Goal: Information Seeking & Learning: Learn about a topic

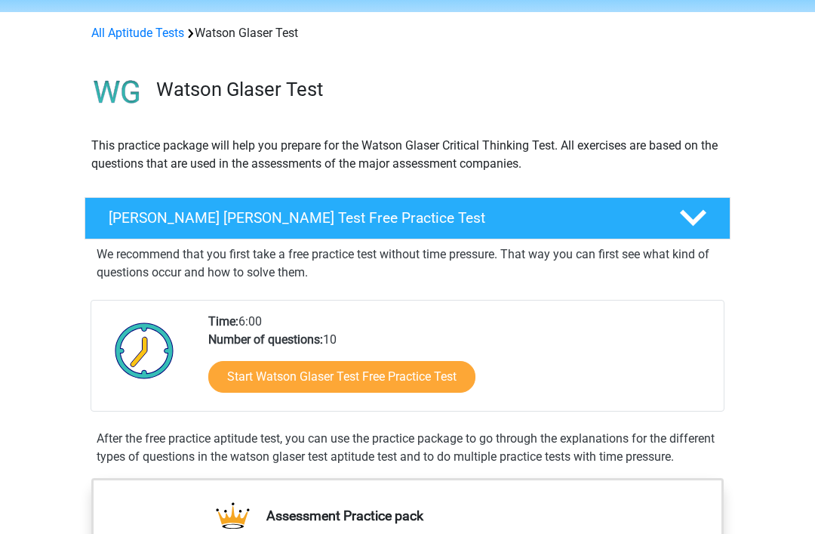
scroll to position [52, 0]
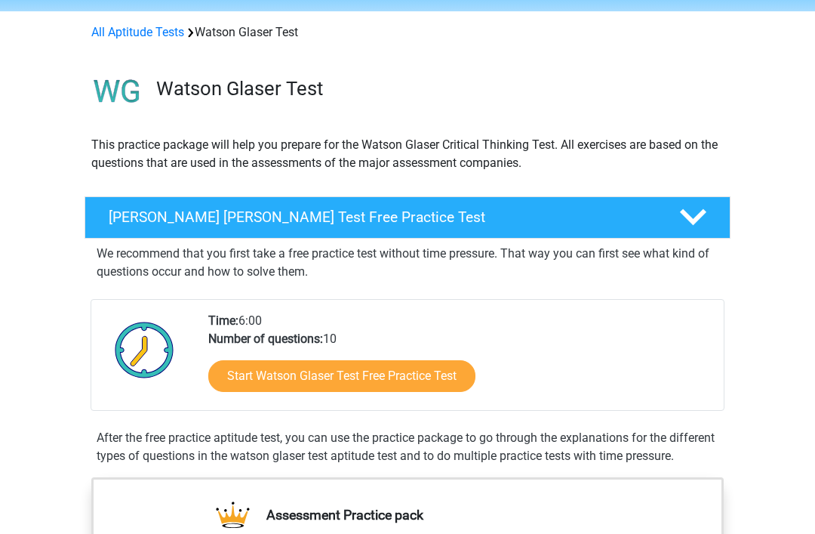
click at [270, 376] on link "Start Watson Glaser Test Free Practice Test" at bounding box center [341, 376] width 267 height 32
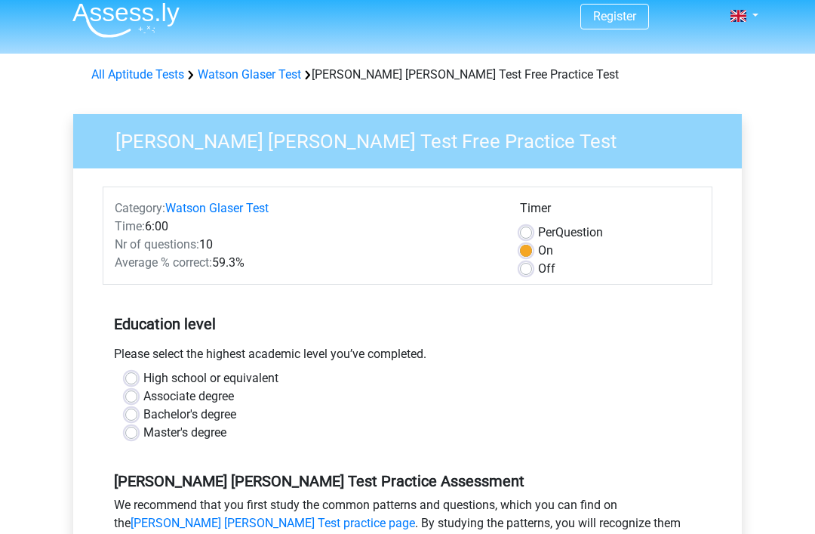
scroll to position [79, 0]
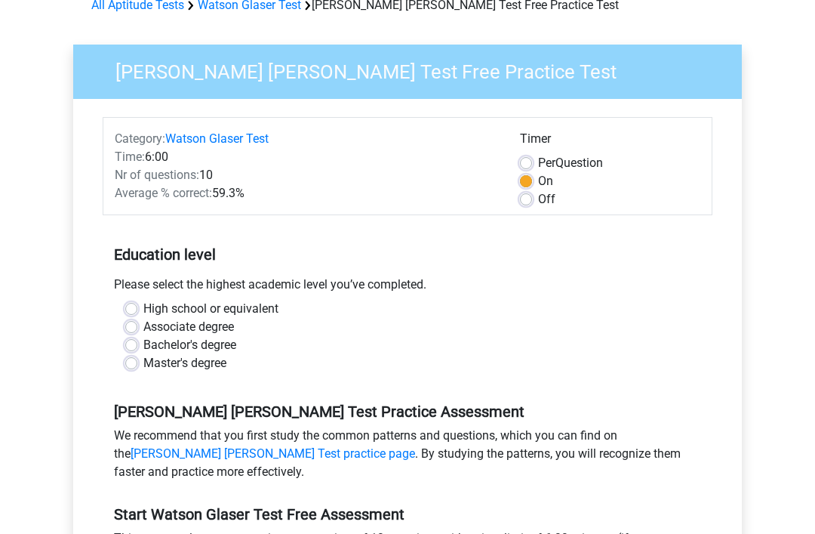
click at [143, 305] on label "High school or equivalent" at bounding box center [210, 310] width 135 height 18
click at [134, 305] on input "High school or equivalent" at bounding box center [131, 308] width 12 height 15
radio input "true"
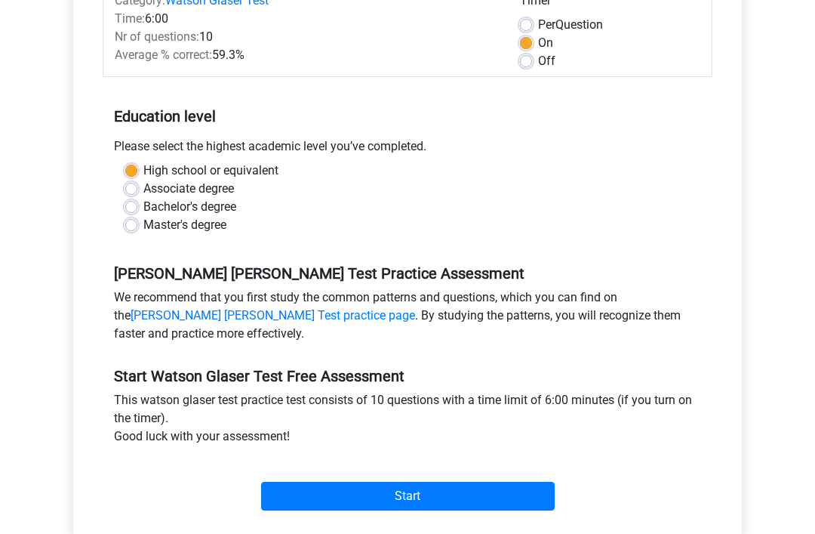
scroll to position [222, 0]
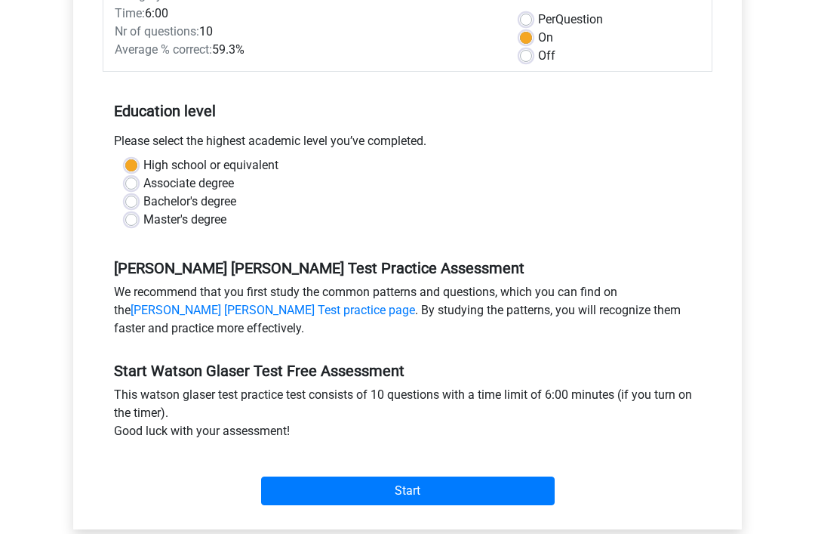
click at [430, 490] on input "Start" at bounding box center [408, 491] width 294 height 29
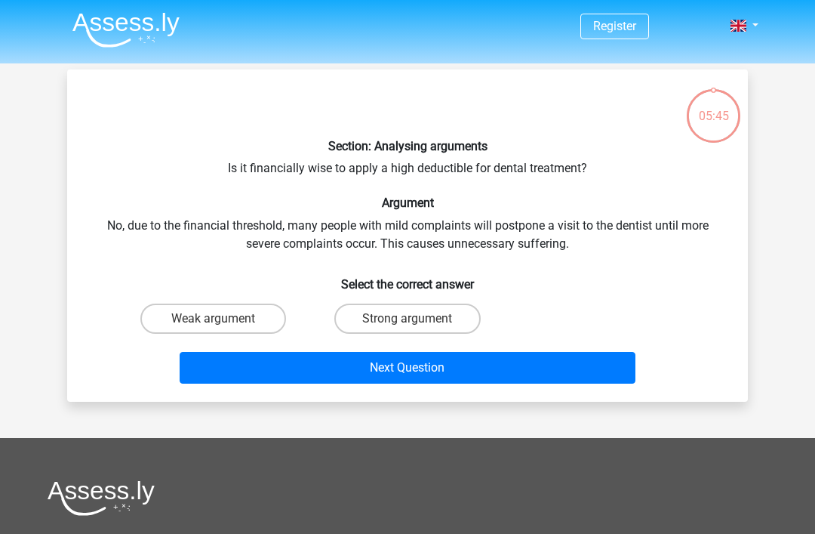
click at [398, 319] on label "Strong argument" at bounding box center [407, 319] width 146 height 30
click at [408, 319] on input "Strong argument" at bounding box center [413, 324] width 10 height 10
radio input "true"
click at [414, 368] on button "Next Question" at bounding box center [408, 368] width 457 height 32
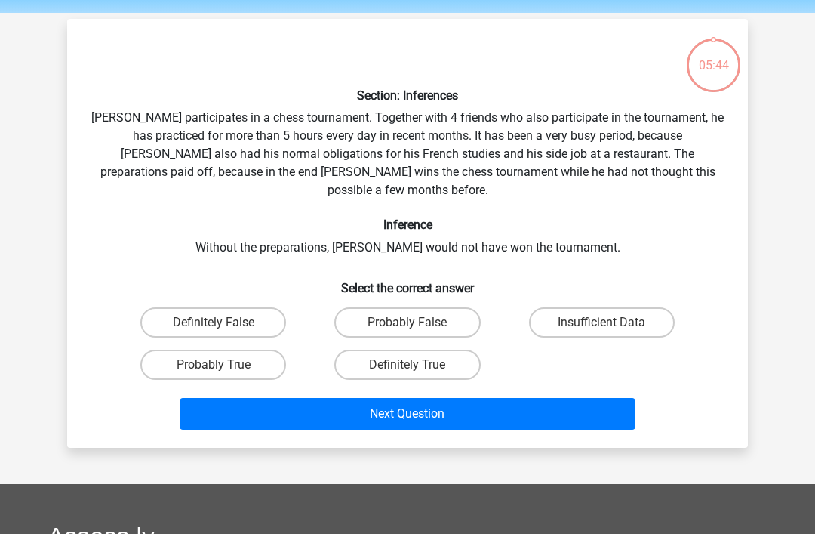
scroll to position [69, 0]
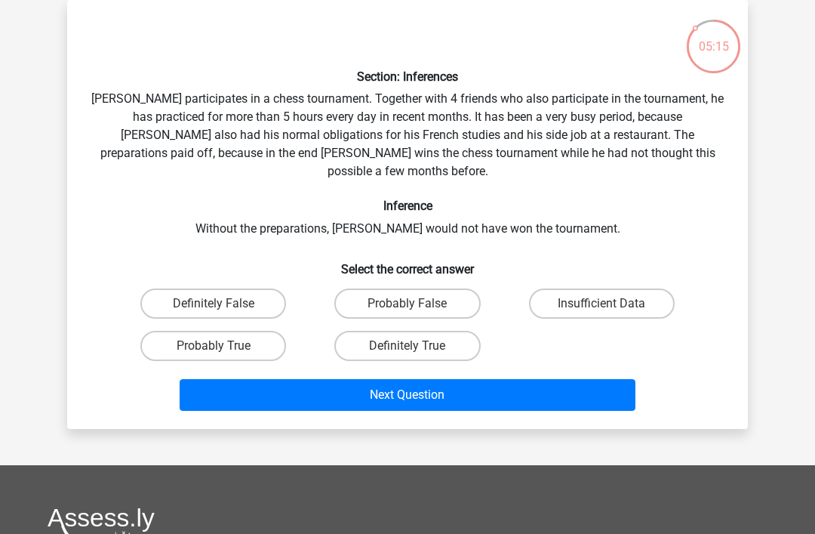
click at [249, 331] on label "Probably True" at bounding box center [213, 346] width 146 height 30
click at [224, 346] on input "Probably True" at bounding box center [219, 351] width 10 height 10
radio input "true"
click at [466, 382] on button "Next Question" at bounding box center [408, 395] width 457 height 32
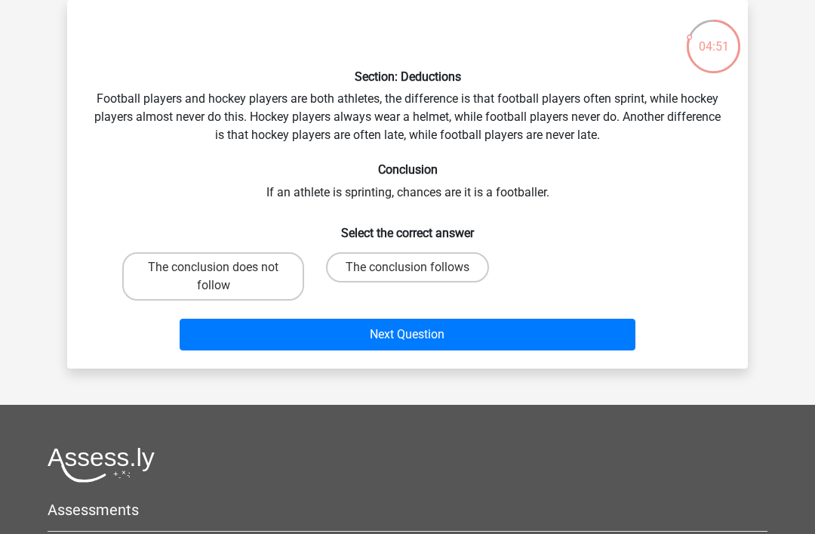
click at [380, 271] on label "The conclusion follows" at bounding box center [407, 267] width 163 height 30
click at [408, 271] on input "The conclusion follows" at bounding box center [413, 272] width 10 height 10
radio input "true"
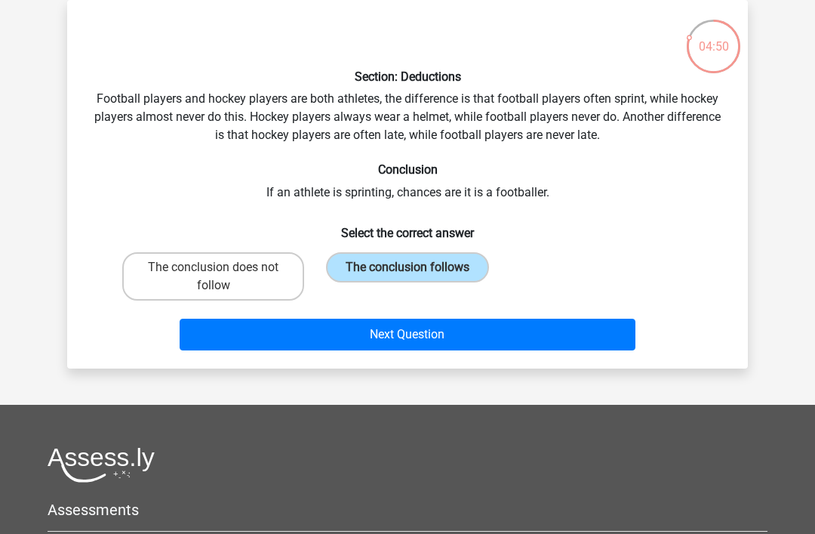
click at [346, 346] on button "Next Question" at bounding box center [408, 335] width 457 height 32
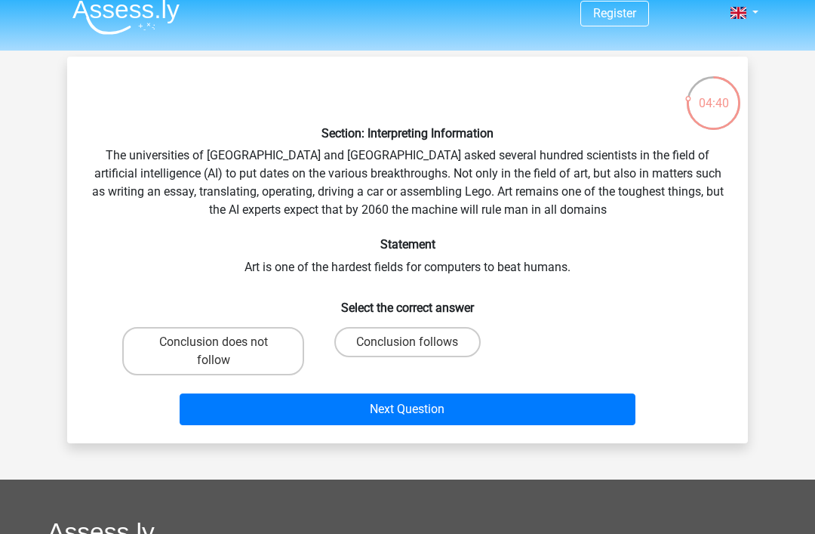
scroll to position [15, 0]
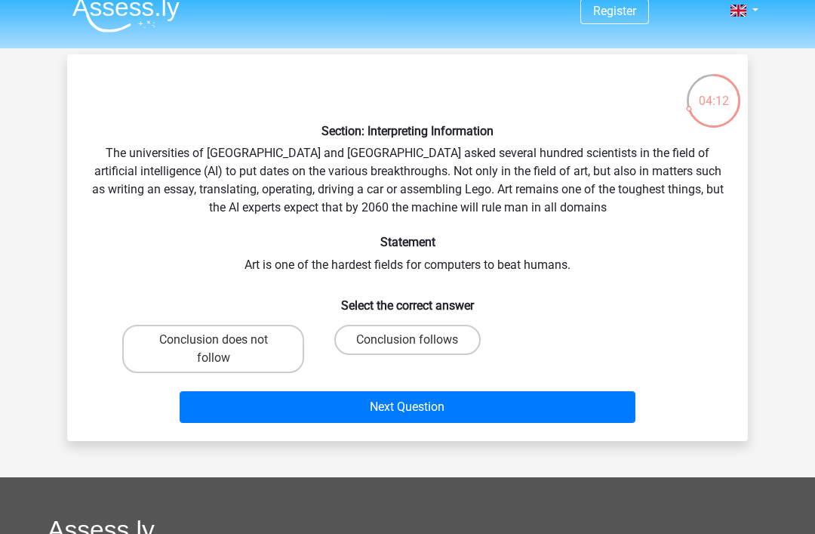
click at [444, 350] on label "Conclusion follows" at bounding box center [407, 340] width 146 height 30
click at [418, 350] on input "Conclusion follows" at bounding box center [413, 345] width 10 height 10
radio input "true"
click at [463, 400] on button "Next Question" at bounding box center [408, 407] width 457 height 32
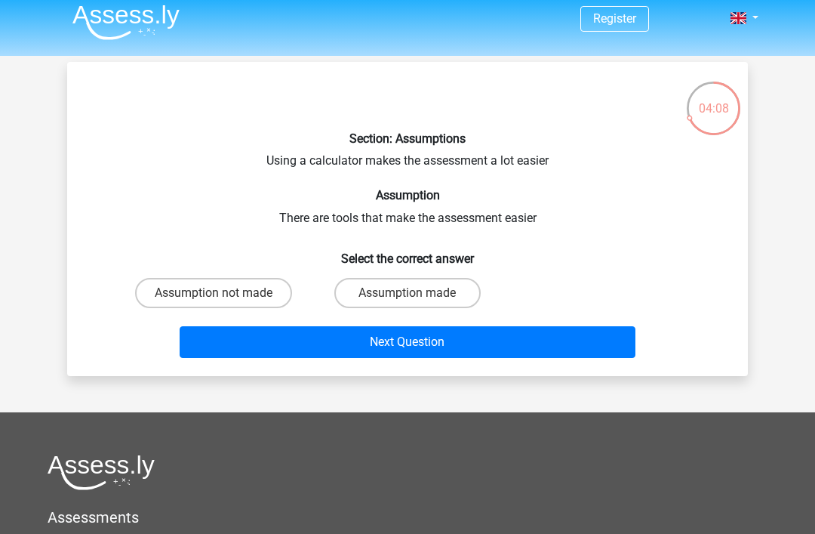
scroll to position [8, 0]
click at [433, 287] on label "Assumption made" at bounding box center [407, 293] width 146 height 30
click at [418, 293] on input "Assumption made" at bounding box center [413, 298] width 10 height 10
radio input "true"
click at [505, 354] on button "Next Question" at bounding box center [408, 342] width 457 height 32
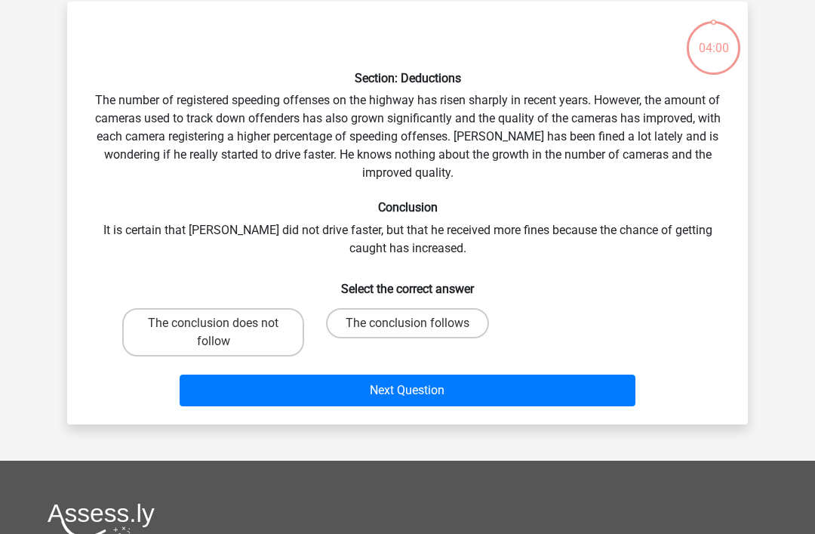
scroll to position [69, 0]
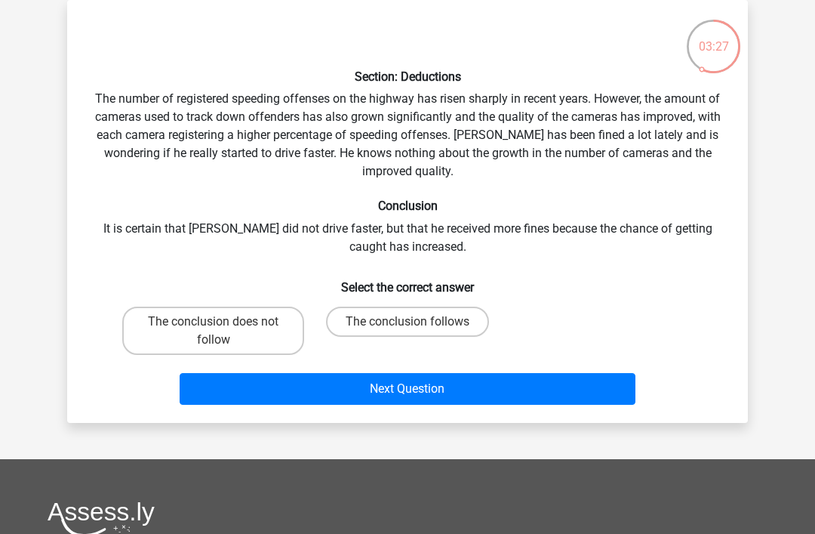
click at [425, 323] on label "The conclusion follows" at bounding box center [407, 322] width 163 height 30
click at [418, 323] on input "The conclusion follows" at bounding box center [413, 327] width 10 height 10
radio input "true"
click at [470, 394] on button "Next Question" at bounding box center [408, 389] width 457 height 32
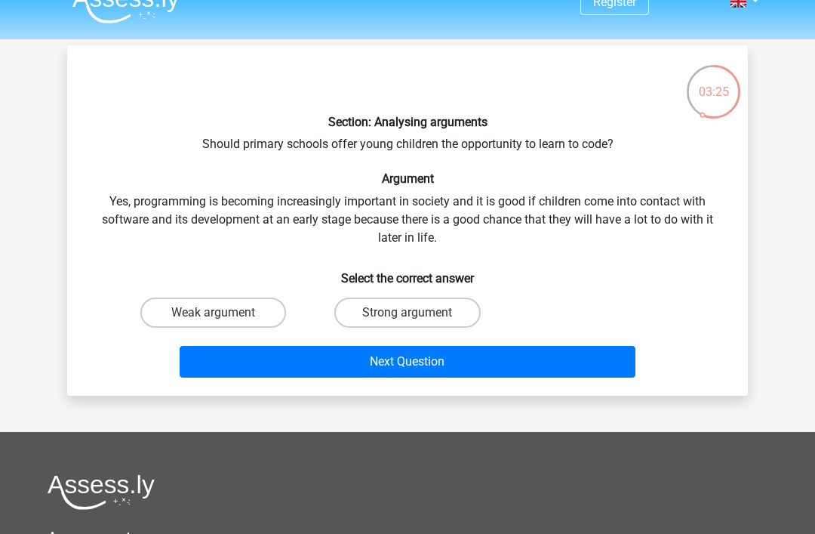
scroll to position [23, 0]
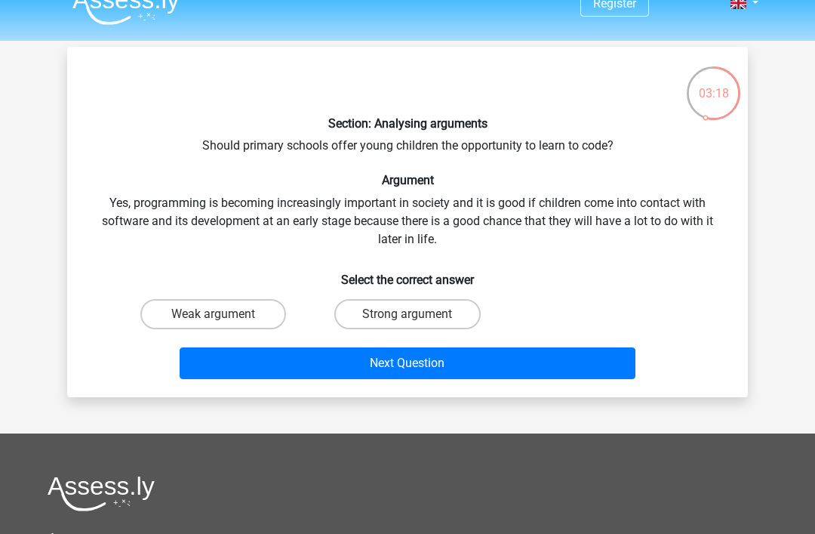
click at [408, 327] on label "Strong argument" at bounding box center [407, 314] width 146 height 30
click at [408, 324] on input "Strong argument" at bounding box center [413, 319] width 10 height 10
radio input "true"
click at [551, 367] on button "Next Question" at bounding box center [408, 363] width 457 height 32
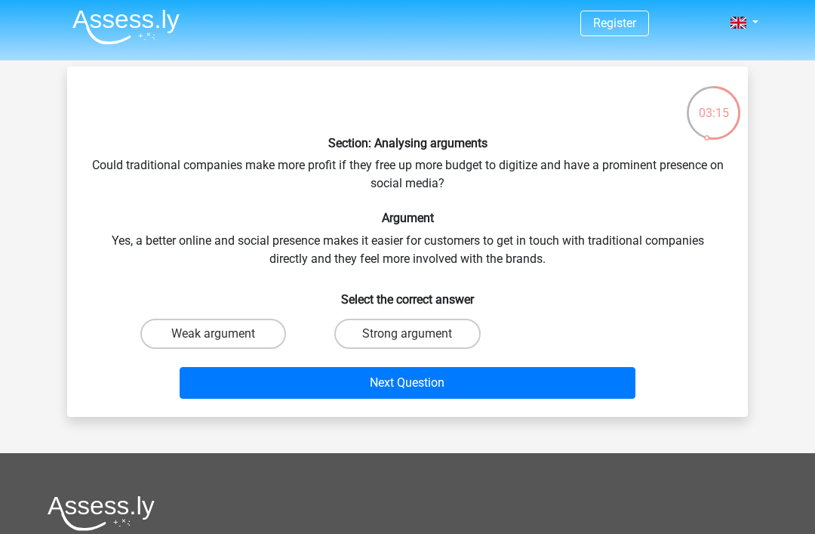
scroll to position [0, 0]
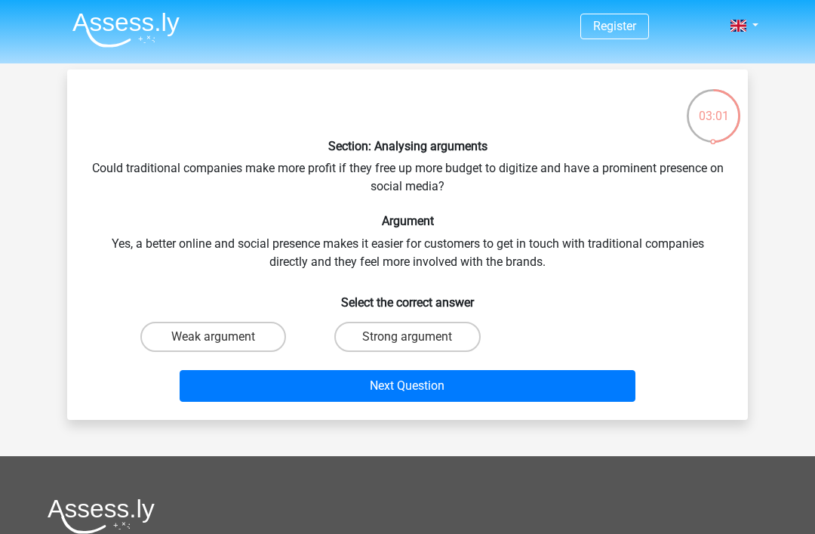
click at [418, 328] on label "Strong argument" at bounding box center [407, 337] width 146 height 30
click at [418, 337] on input "Strong argument" at bounding box center [413, 342] width 10 height 10
radio input "true"
click at [429, 392] on button "Next Question" at bounding box center [408, 386] width 457 height 32
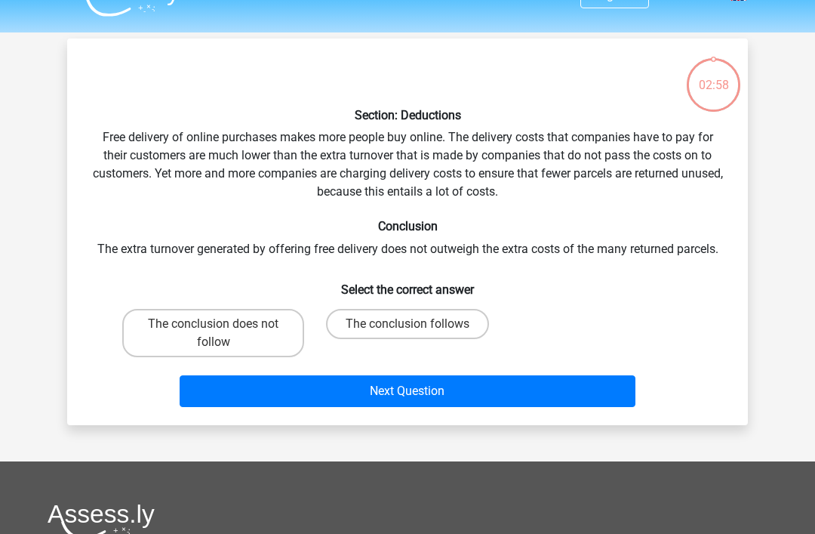
scroll to position [69, 0]
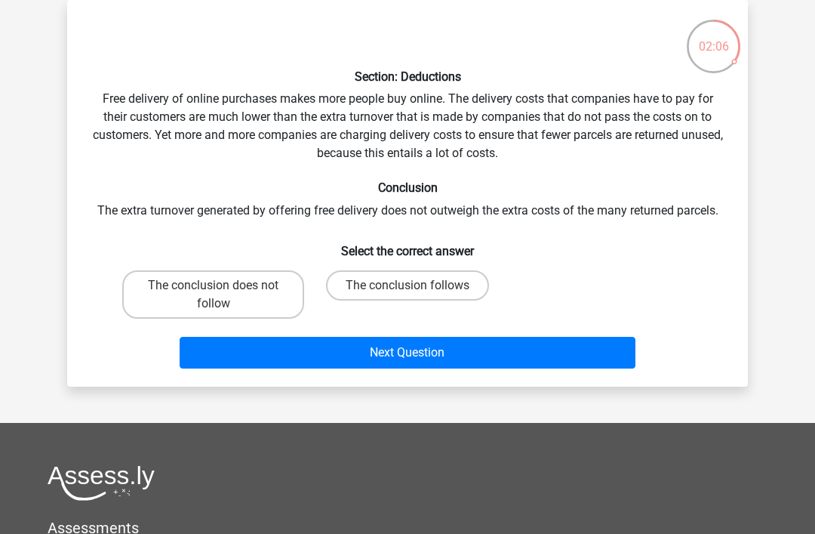
click at [413, 291] on input "The conclusion follows" at bounding box center [413, 290] width 10 height 10
radio input "true"
click at [391, 351] on button "Next Question" at bounding box center [408, 353] width 457 height 32
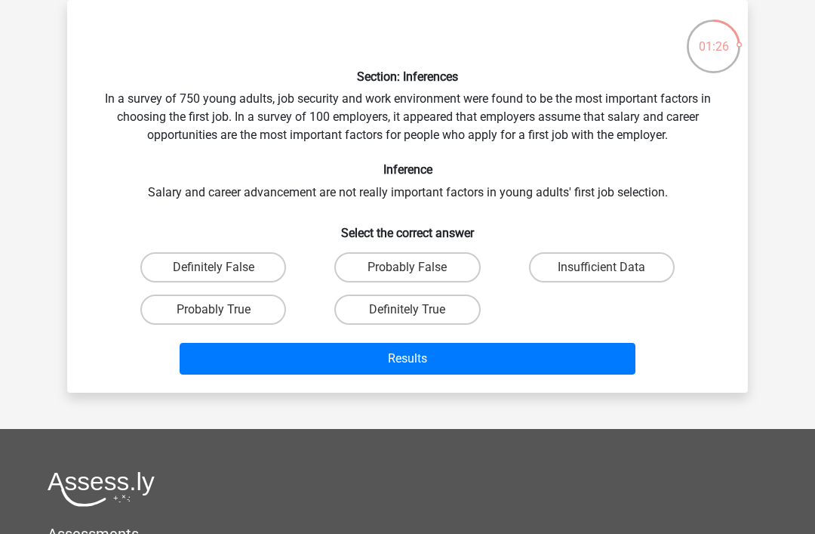
click at [450, 319] on label "Definitely True" at bounding box center [407, 309] width 146 height 30
click at [418, 319] on input "Definitely True" at bounding box center [413, 315] width 10 height 10
radio input "true"
click at [467, 362] on button "Results" at bounding box center [408, 359] width 457 height 32
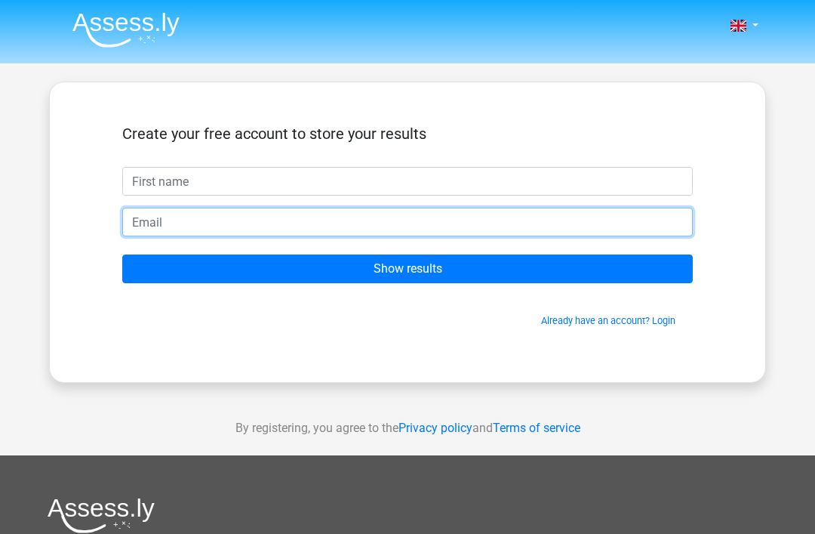
click at [460, 208] on input "email" at bounding box center [407, 222] width 571 height 29
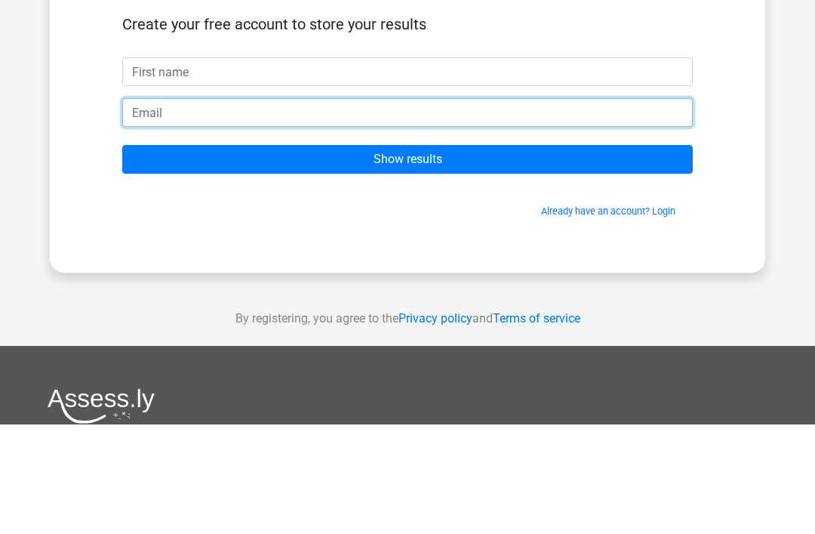
click at [517, 208] on input "email" at bounding box center [407, 222] width 571 height 29
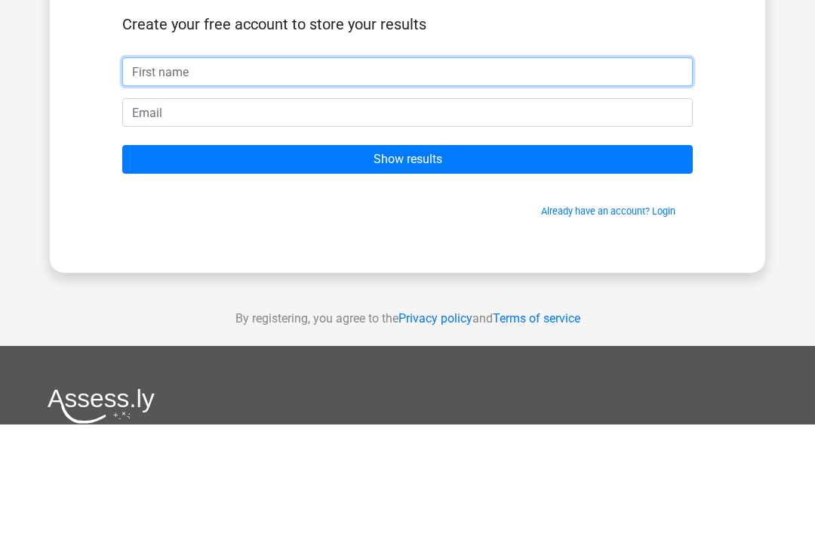
click at [525, 167] on input "text" at bounding box center [407, 181] width 571 height 29
type input "ashleigh"
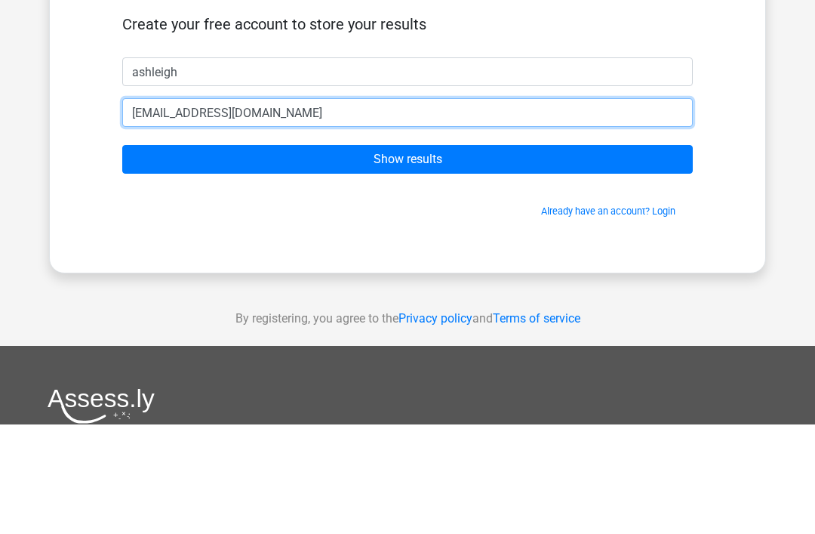
type input "[EMAIL_ADDRESS][DOMAIN_NAME]"
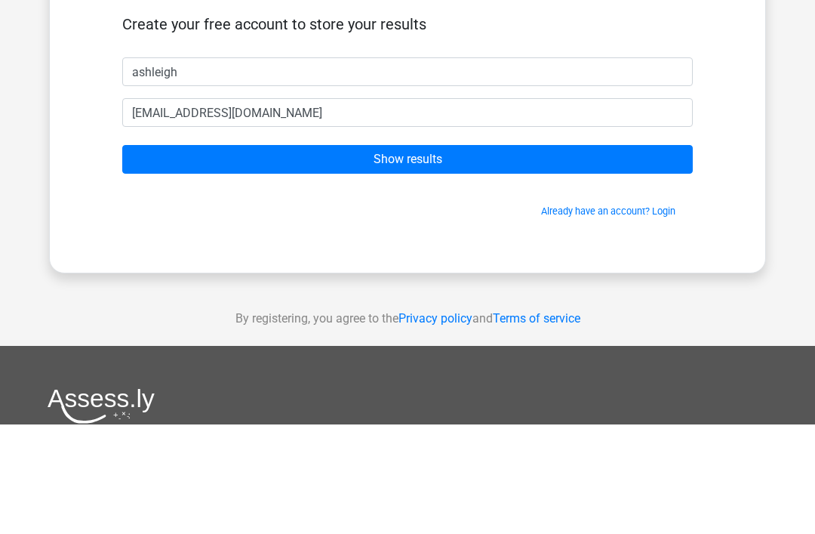
click at [547, 254] on input "Show results" at bounding box center [407, 268] width 571 height 29
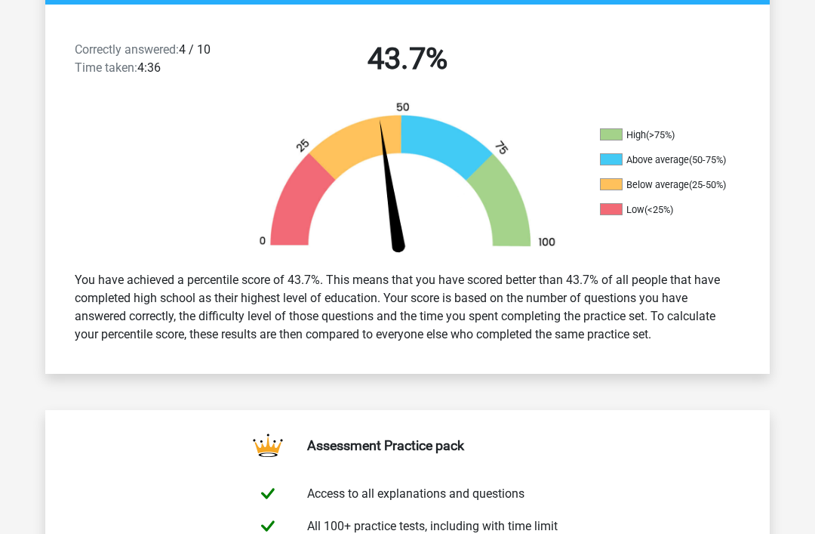
scroll to position [427, 0]
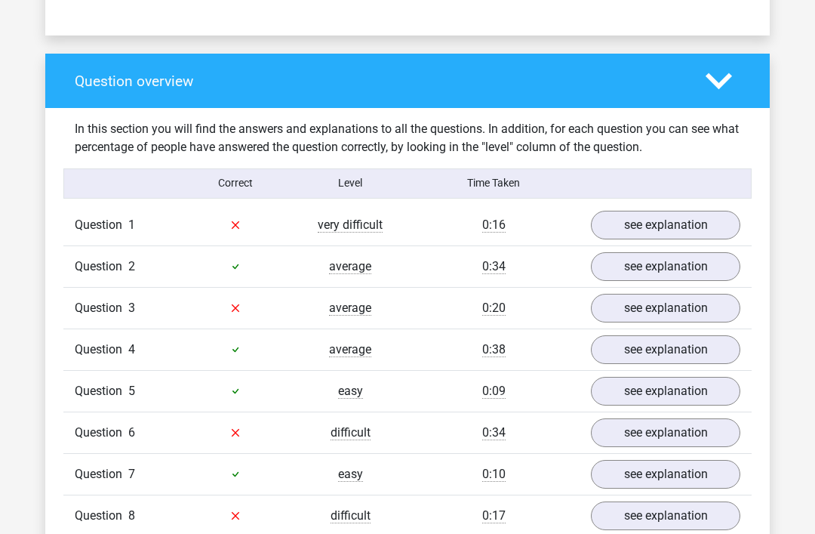
scroll to position [1053, 0]
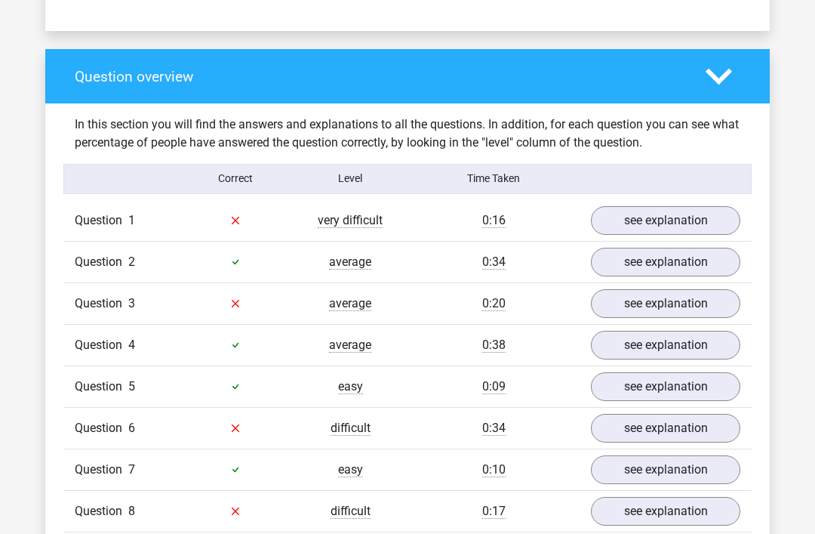
click at [672, 206] on link "see explanation" at bounding box center [666, 220] width 150 height 29
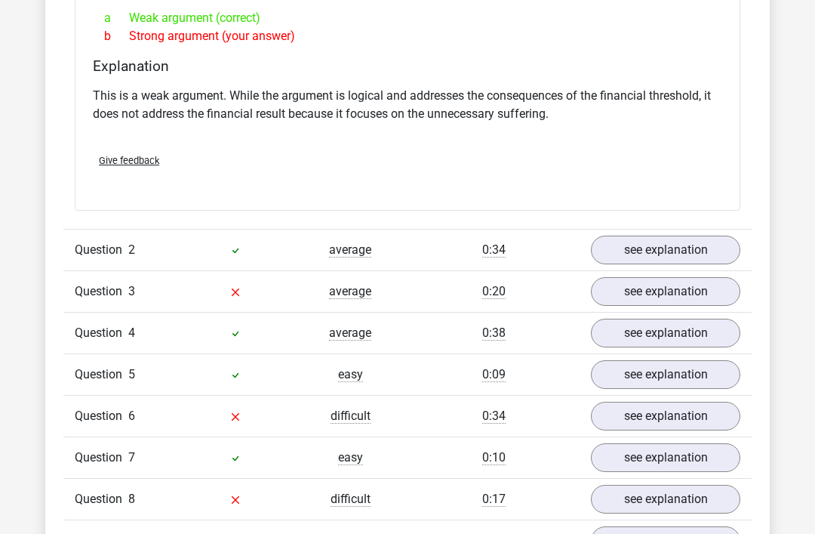
scroll to position [1466, 0]
click at [599, 236] on link "see explanation" at bounding box center [666, 250] width 150 height 29
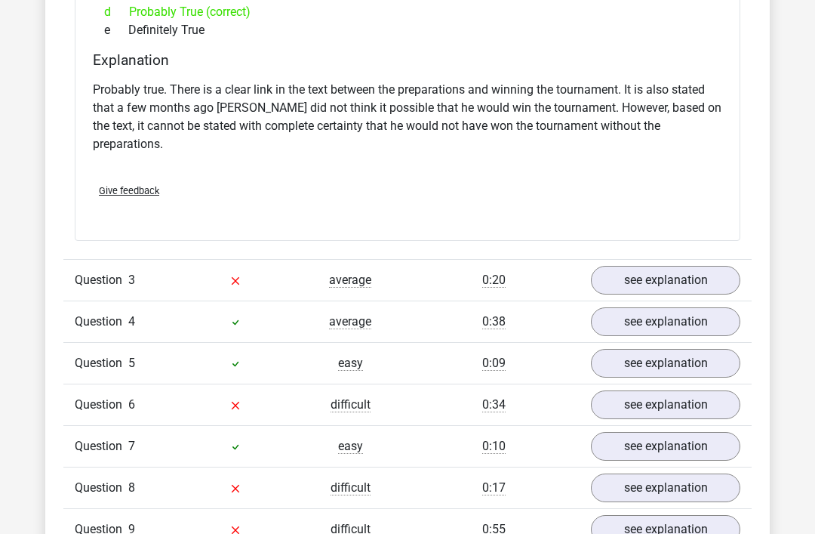
scroll to position [2005, 0]
click at [610, 266] on link "see explanation" at bounding box center [666, 280] width 150 height 29
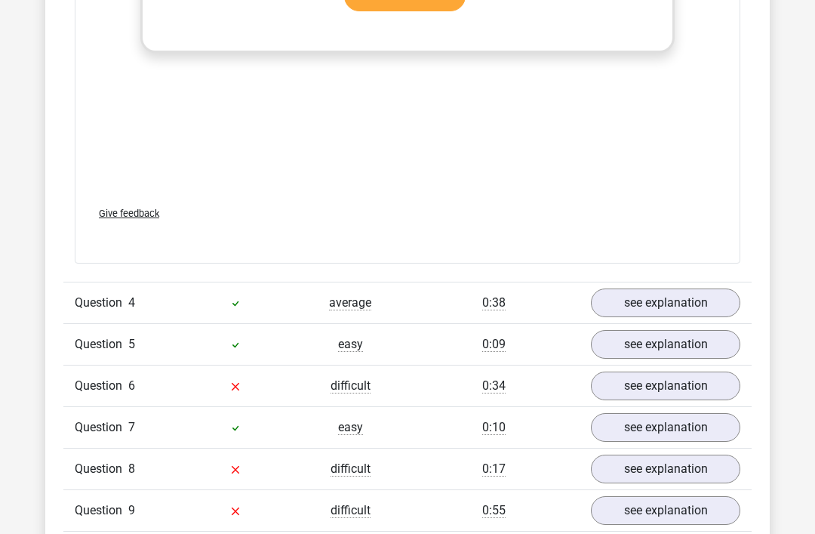
scroll to position [2834, 0]
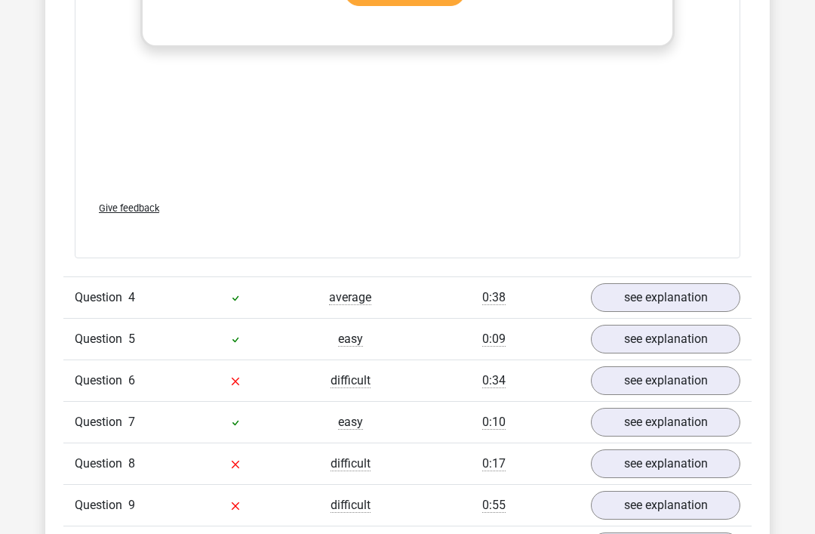
click at [678, 366] on link "see explanation" at bounding box center [666, 380] width 150 height 29
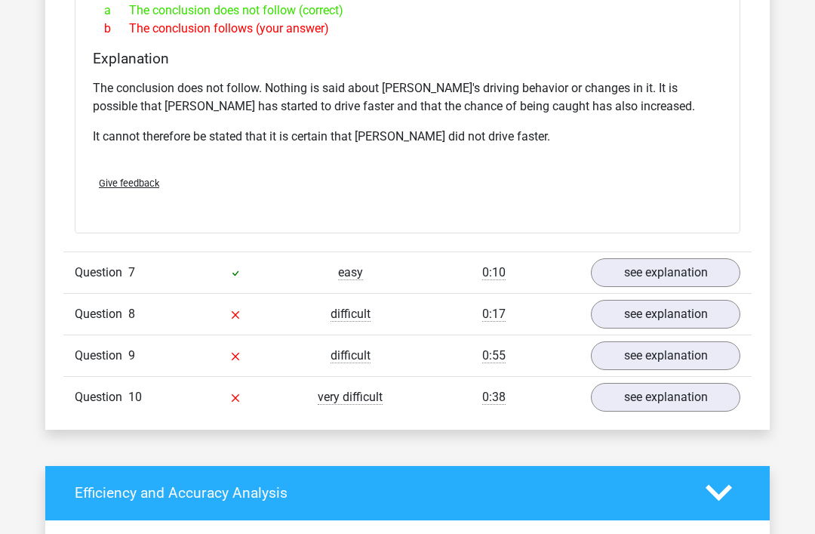
scroll to position [3490, 0]
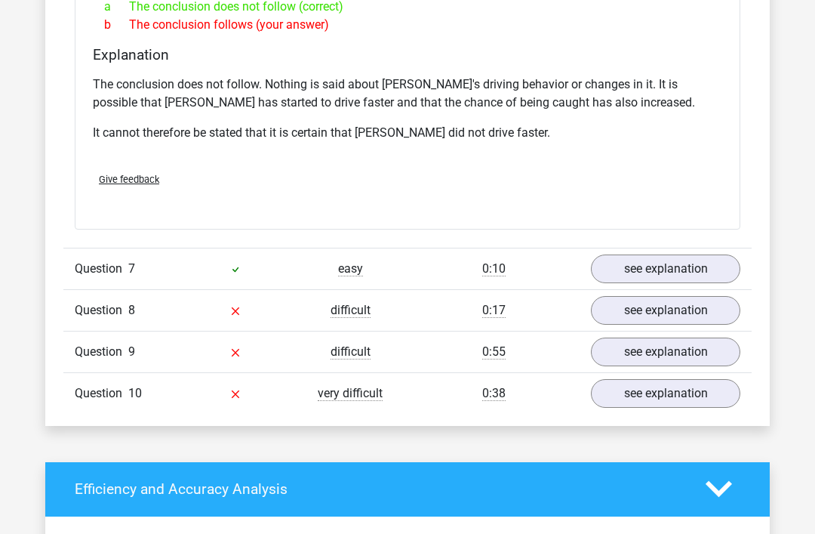
click at [710, 379] on link "see explanation" at bounding box center [666, 393] width 150 height 29
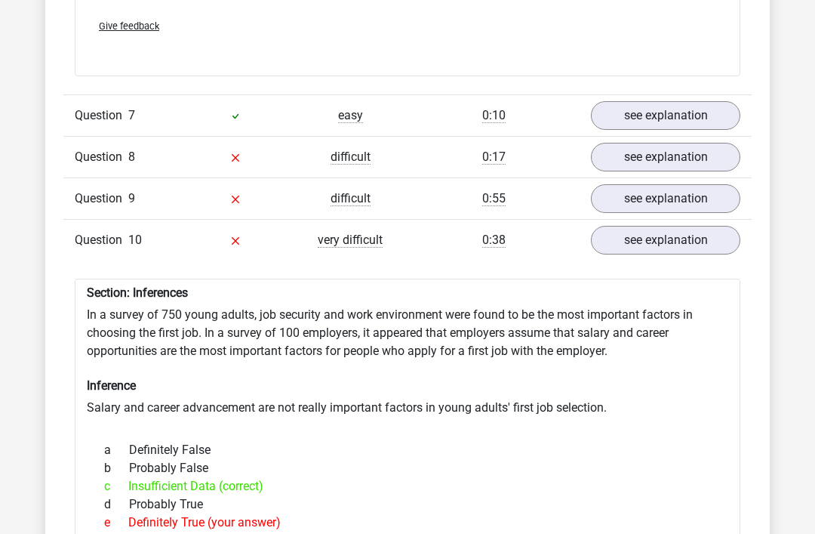
scroll to position [3645, 0]
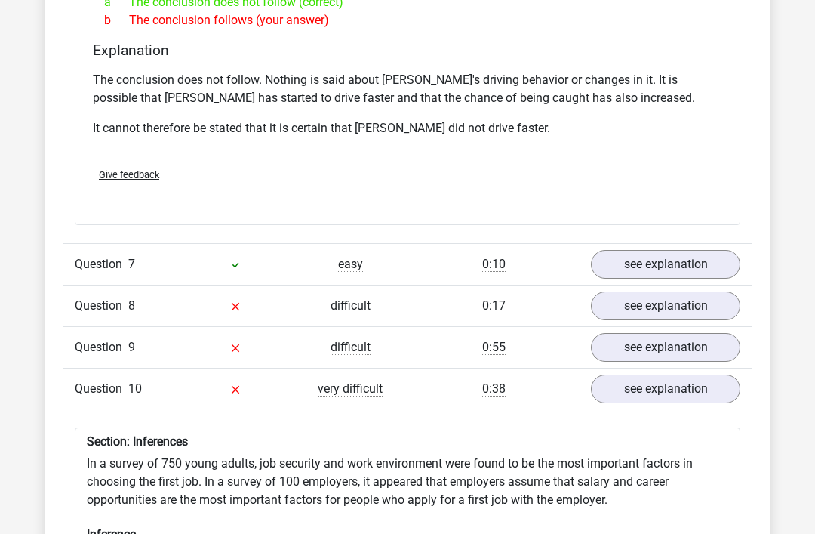
click at [696, 334] on link "see explanation" at bounding box center [666, 348] width 150 height 29
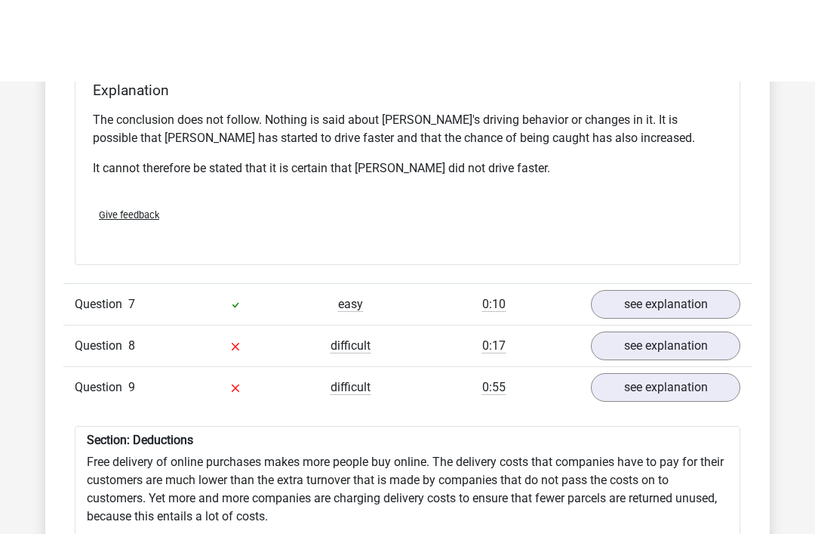
scroll to position [3451, 0]
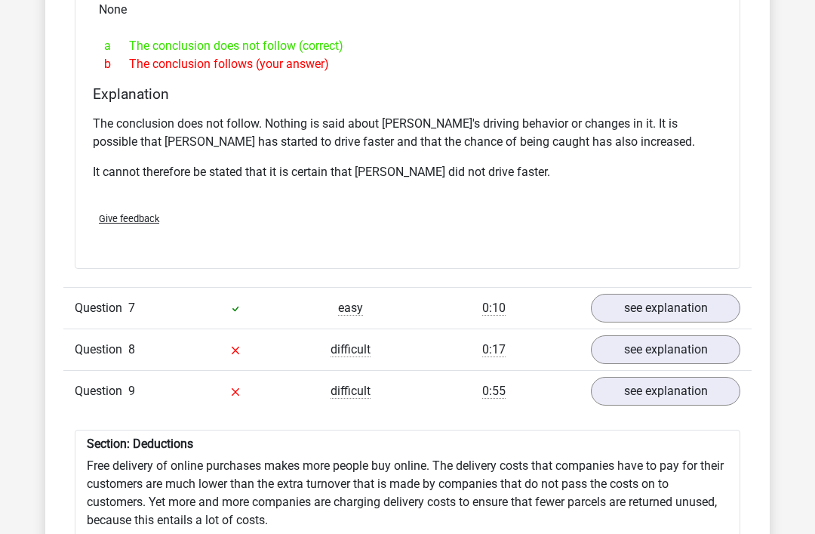
click at [700, 335] on link "see explanation" at bounding box center [666, 349] width 150 height 29
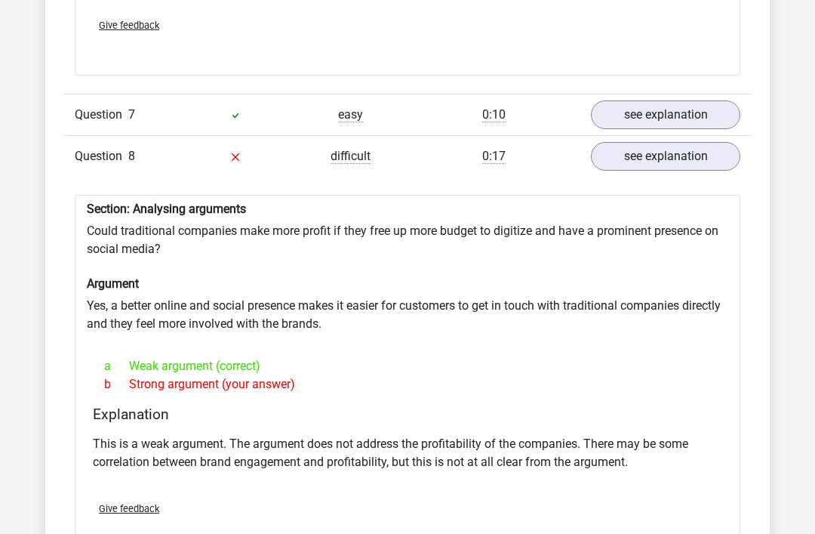
scroll to position [3645, 0]
